Goal: Information Seeking & Learning: Learn about a topic

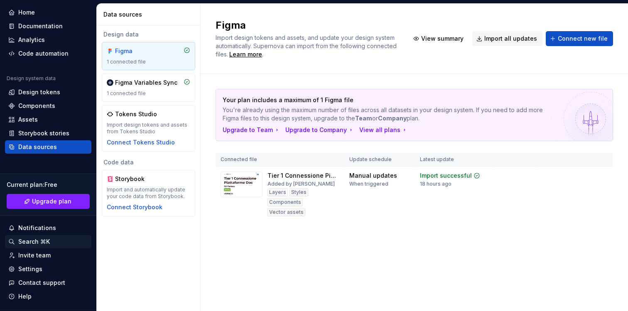
scroll to position [27, 0]
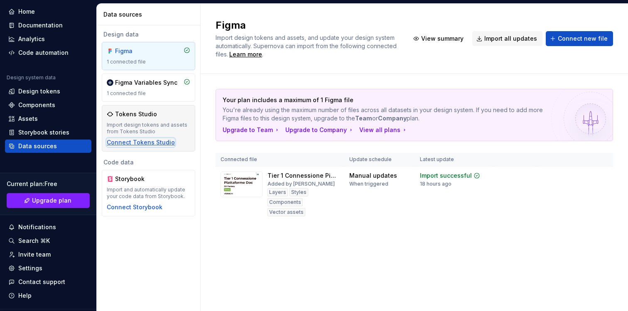
click at [157, 142] on div "Connect Tokens Studio" at bounding box center [141, 142] width 68 height 8
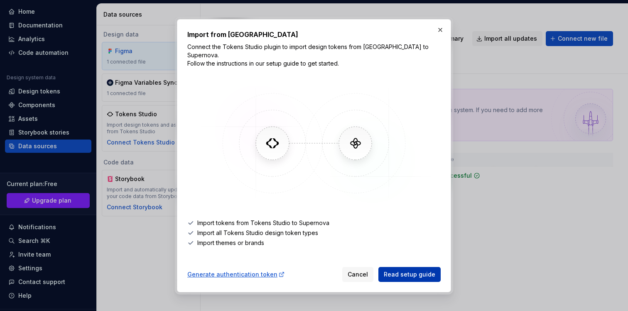
click at [413, 271] on span "Read setup guide" at bounding box center [410, 274] width 52 height 8
click at [436, 34] on button "button" at bounding box center [440, 30] width 12 height 12
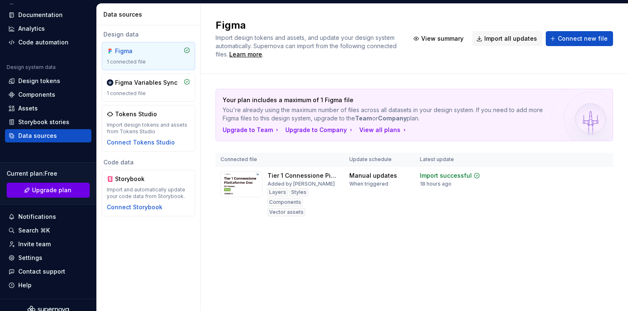
scroll to position [47, 0]
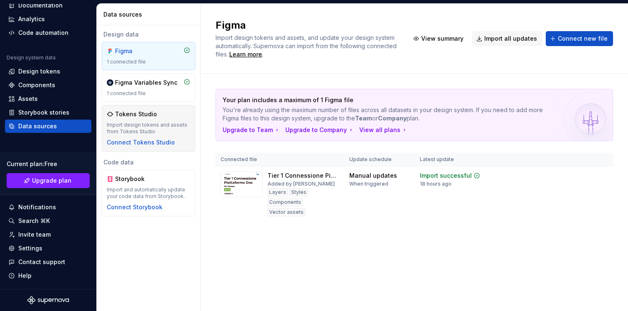
click at [153, 128] on div "Import design tokens and assets from Tokens Studio" at bounding box center [148, 128] width 83 height 13
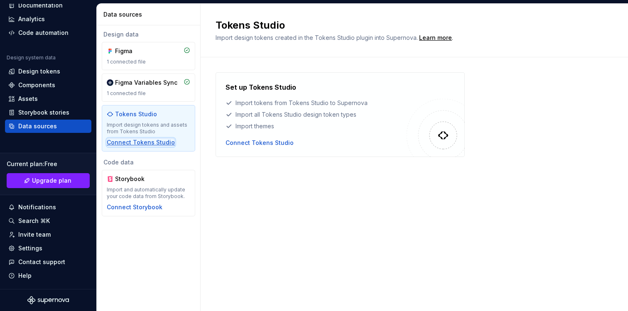
click at [149, 140] on div "Connect Tokens Studio" at bounding box center [141, 142] width 68 height 8
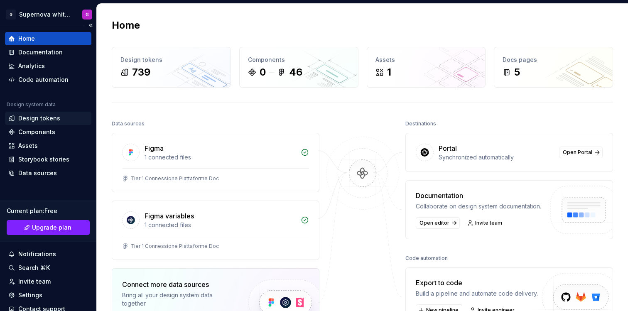
click at [46, 118] on div "Design tokens" at bounding box center [39, 118] width 42 height 8
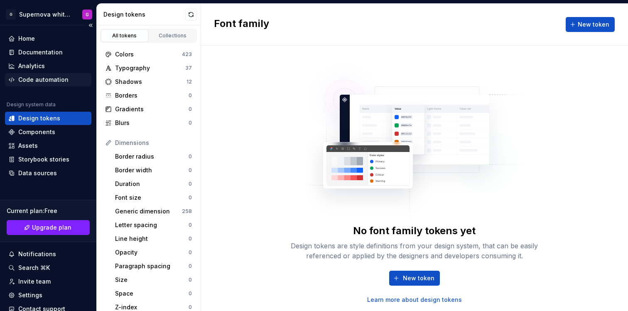
click at [43, 83] on div "Code automation" at bounding box center [43, 80] width 50 height 8
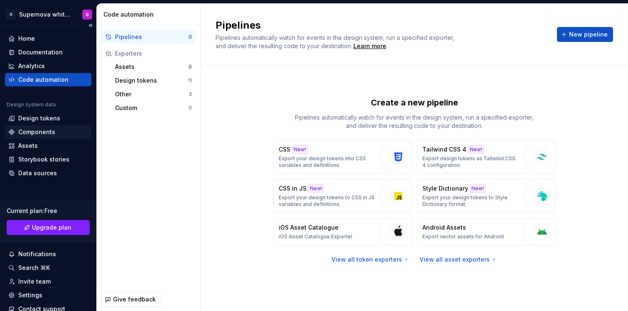
click at [39, 134] on div "Components" at bounding box center [36, 132] width 37 height 8
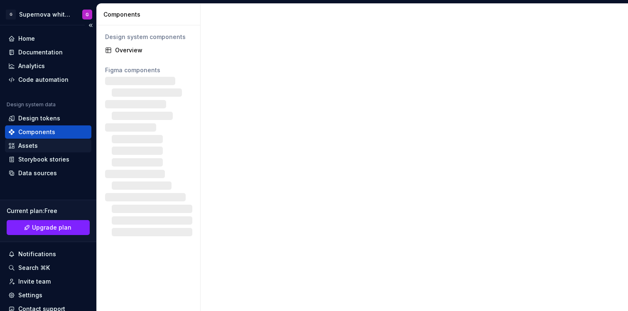
click at [41, 146] on div "Assets" at bounding box center [48, 146] width 80 height 8
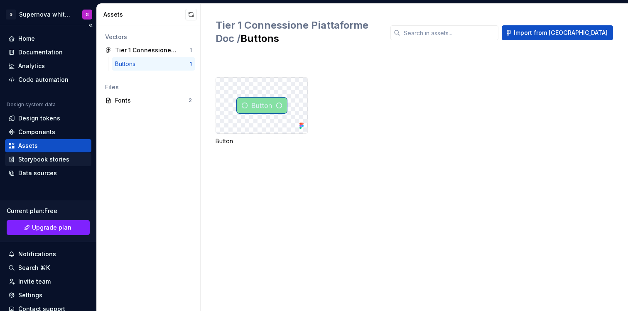
click at [44, 157] on div "Storybook stories" at bounding box center [43, 159] width 51 height 8
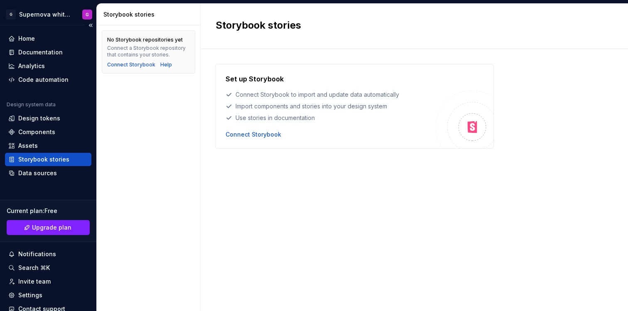
click at [42, 165] on div "Storybook stories" at bounding box center [48, 159] width 86 height 13
click at [43, 172] on div "Data sources" at bounding box center [37, 173] width 39 height 8
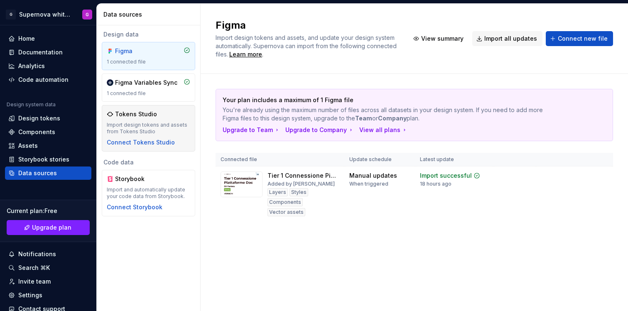
click at [148, 123] on div "Import design tokens and assets from Tokens Studio" at bounding box center [148, 128] width 83 height 13
